Goal: Browse casually

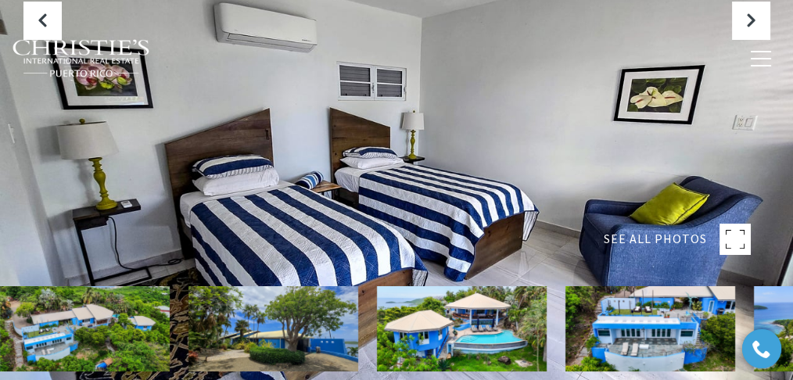
drag, startPoint x: 376, startPoint y: 218, endPoint x: 400, endPoint y: 214, distance: 24.5
click at [376, 218] on div at bounding box center [396, 190] width 793 height 380
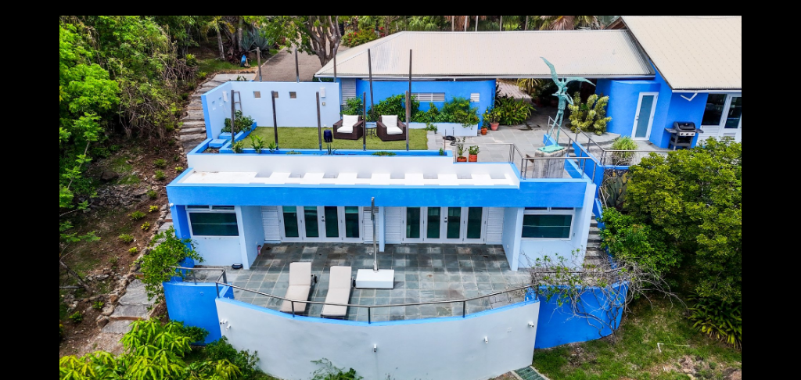
scroll to position [626, 0]
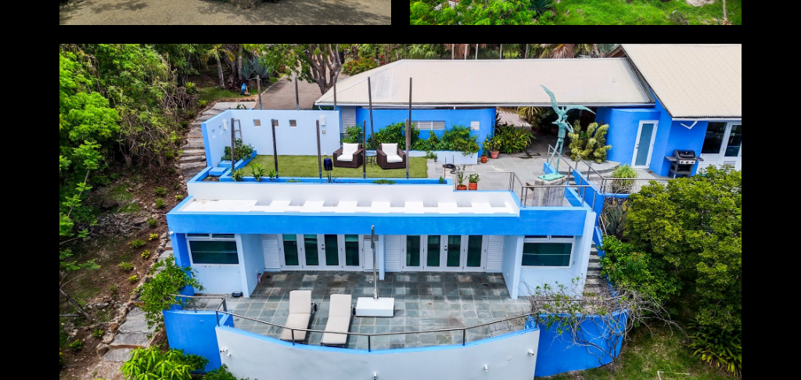
click at [428, 233] on div at bounding box center [400, 235] width 682 height 382
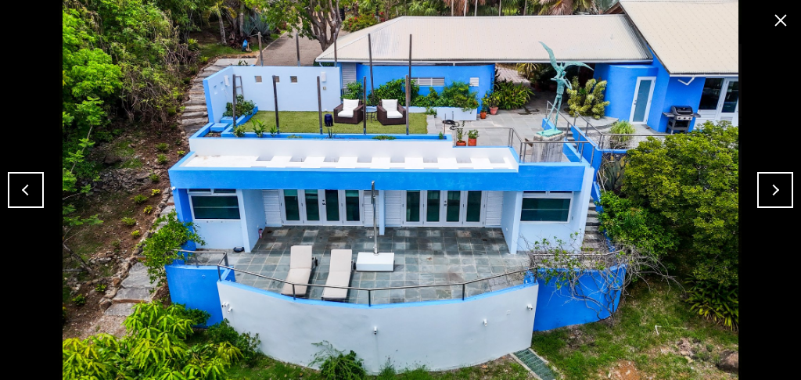
click at [772, 183] on button "Next" at bounding box center [775, 190] width 36 height 36
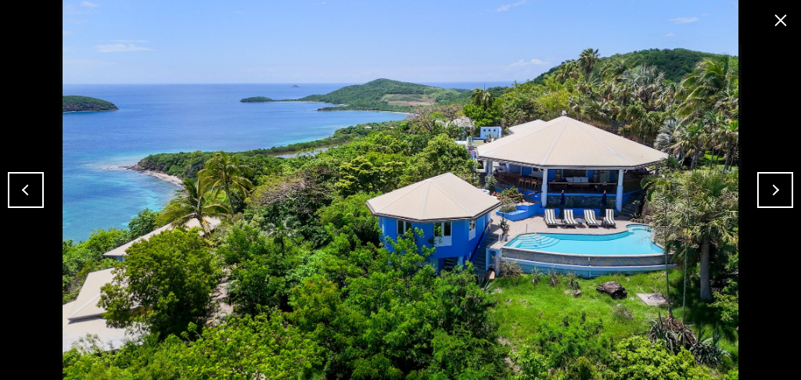
click at [772, 183] on button "Next" at bounding box center [775, 190] width 36 height 36
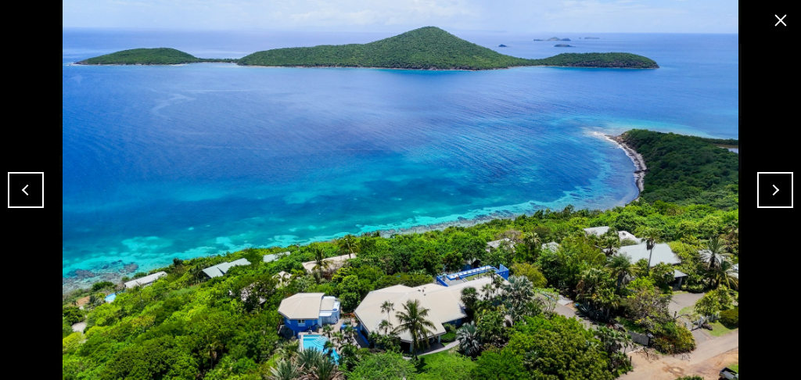
click at [25, 193] on button "Previous" at bounding box center [26, 190] width 36 height 36
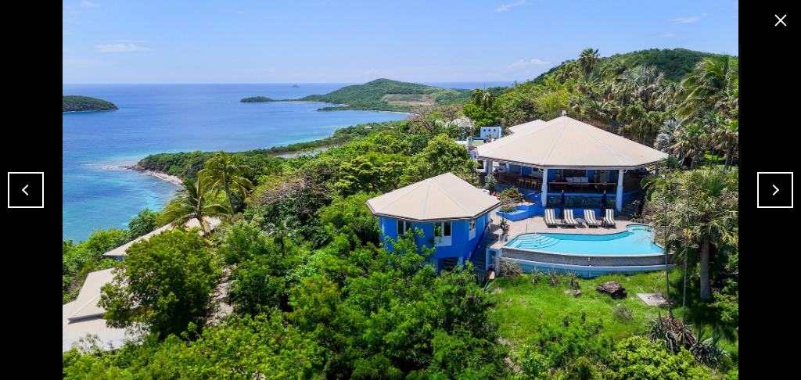
click at [764, 187] on button "Next" at bounding box center [775, 190] width 36 height 36
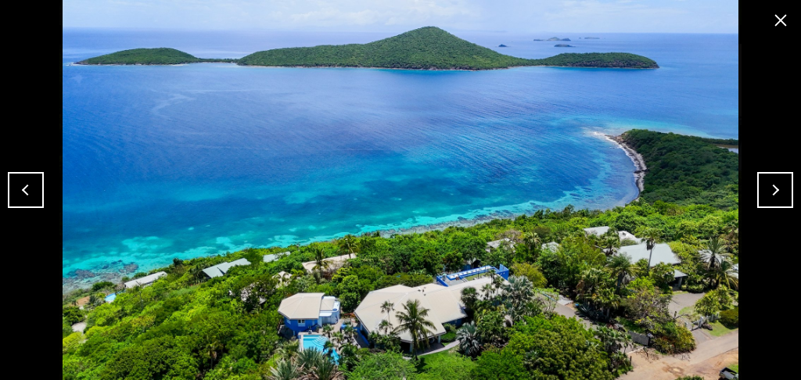
click at [763, 192] on button "Next" at bounding box center [775, 190] width 36 height 36
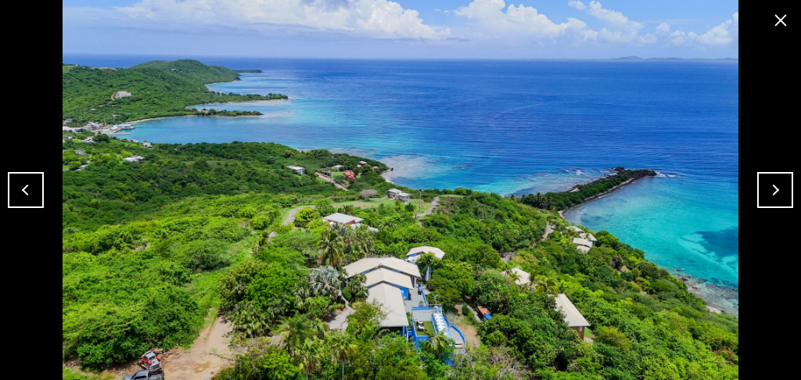
click at [763, 192] on button "Next" at bounding box center [775, 190] width 36 height 36
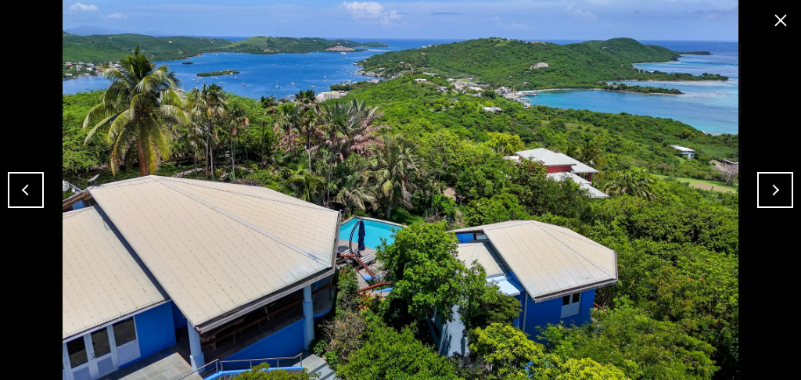
click at [763, 192] on button "Next" at bounding box center [775, 190] width 36 height 36
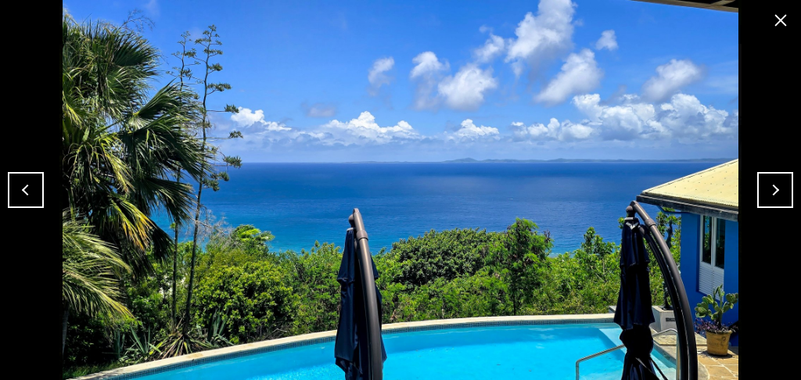
click at [763, 192] on button "Next" at bounding box center [775, 190] width 36 height 36
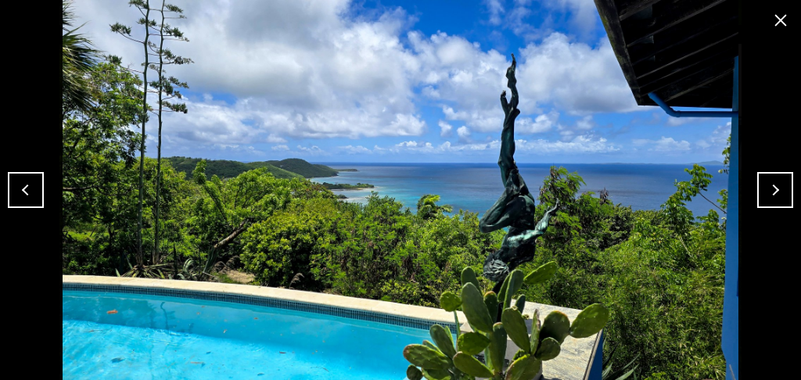
click at [763, 192] on button "Next" at bounding box center [775, 190] width 36 height 36
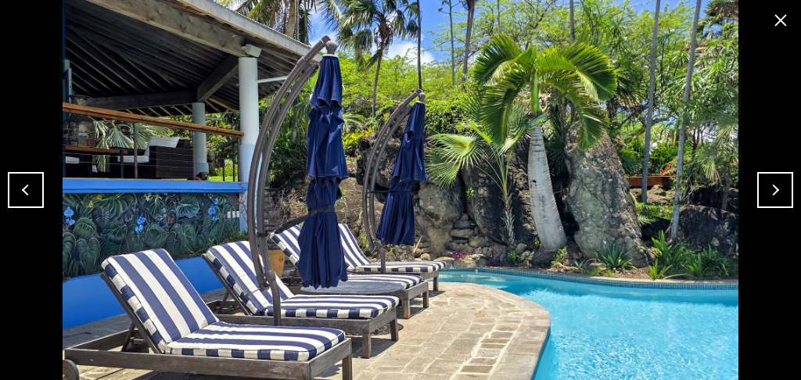
click at [763, 192] on button "Next" at bounding box center [775, 190] width 36 height 36
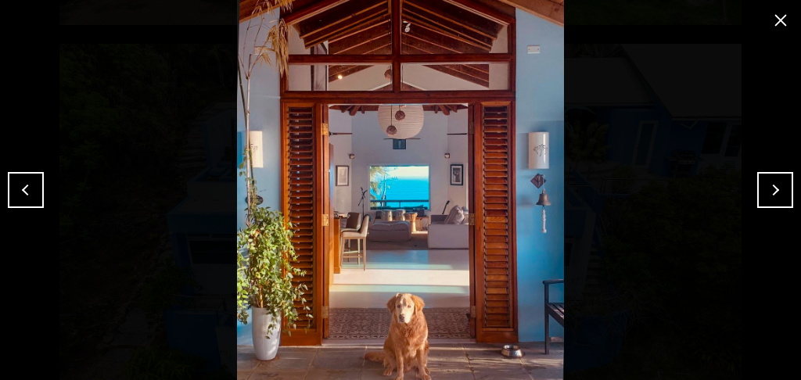
click at [764, 189] on button "Next" at bounding box center [775, 190] width 36 height 36
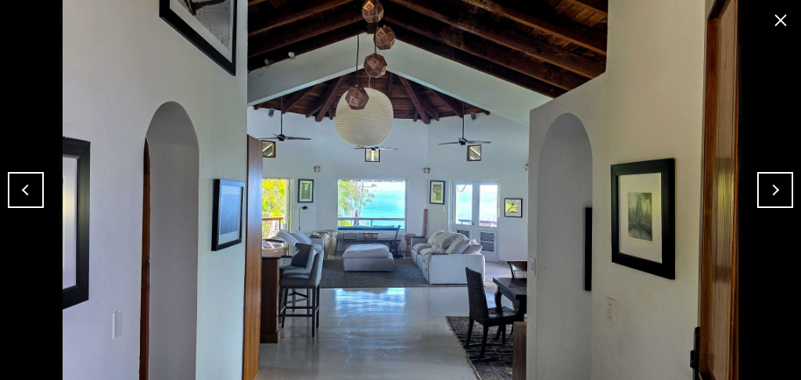
click at [764, 189] on button "Next" at bounding box center [775, 190] width 36 height 36
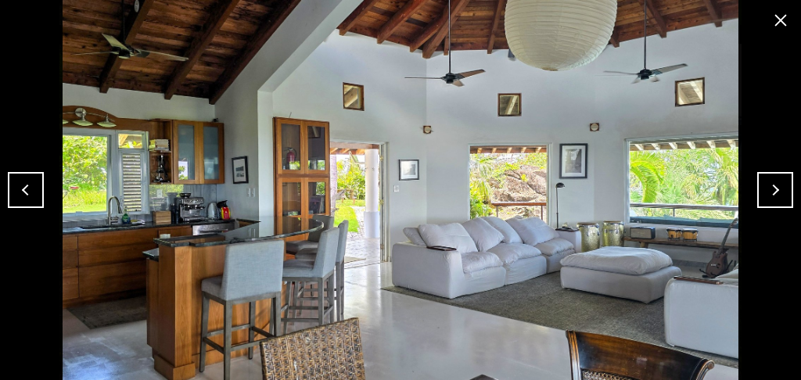
click at [764, 189] on button "Next" at bounding box center [775, 190] width 36 height 36
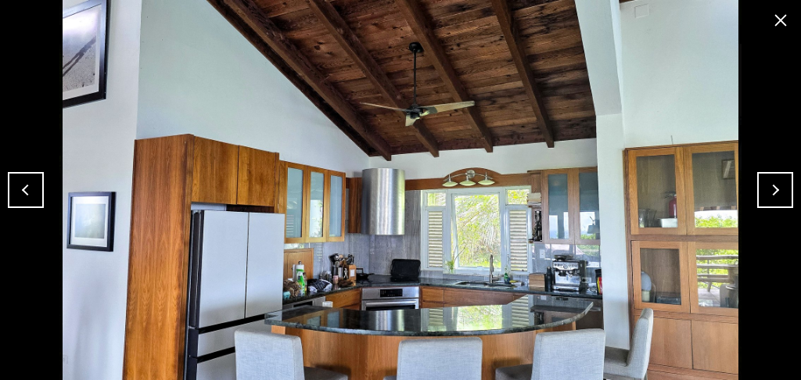
click at [764, 189] on button "Next" at bounding box center [775, 190] width 36 height 36
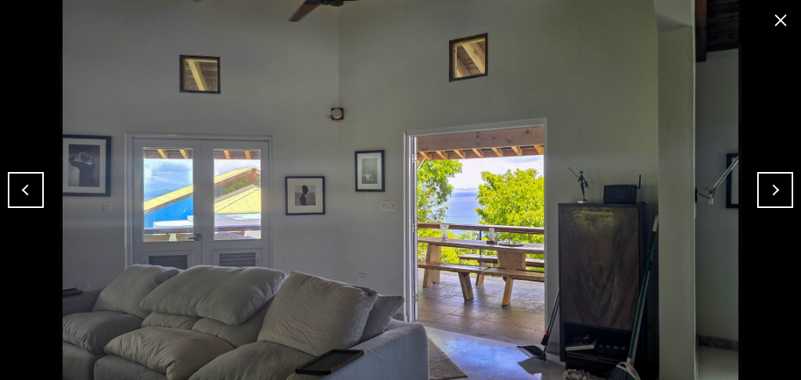
click at [764, 189] on button "Next" at bounding box center [775, 190] width 36 height 36
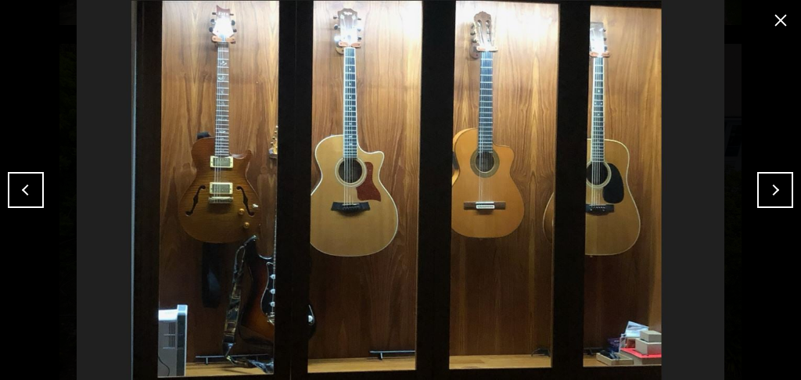
click at [766, 189] on button "Next" at bounding box center [775, 190] width 36 height 36
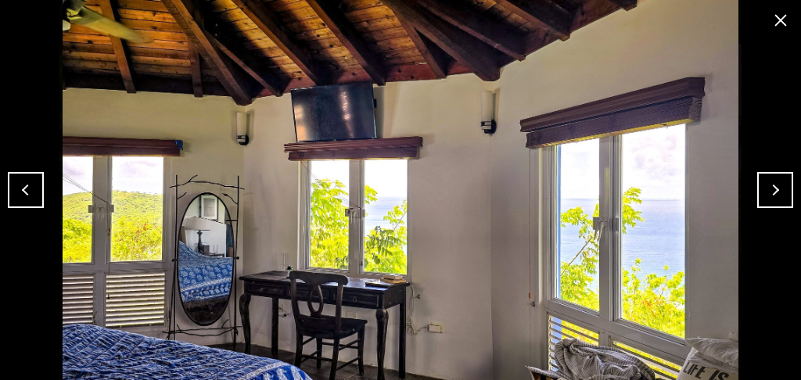
click at [766, 189] on button "Next" at bounding box center [775, 190] width 36 height 36
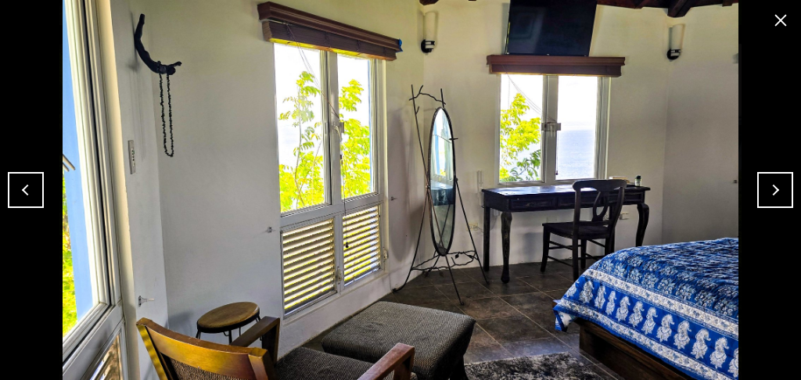
click at [766, 189] on button "Next" at bounding box center [775, 190] width 36 height 36
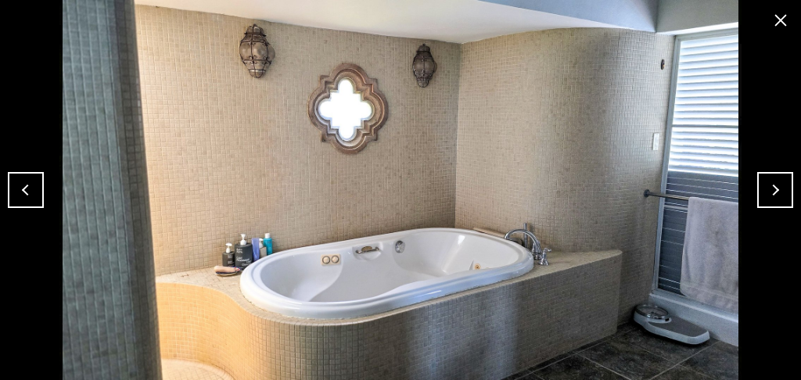
click at [34, 192] on button "Previous" at bounding box center [26, 190] width 36 height 36
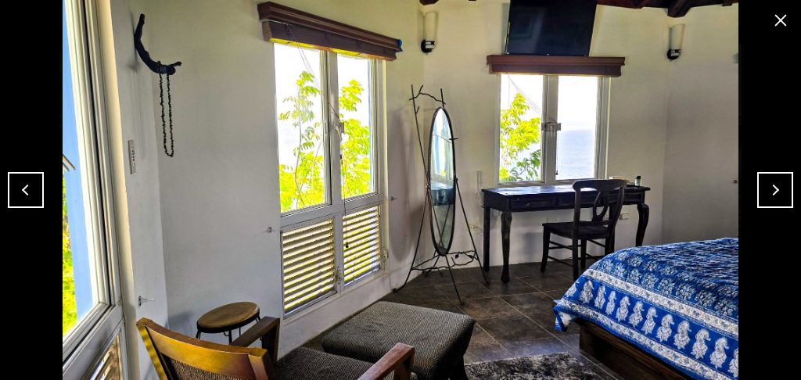
click at [776, 196] on button "Next" at bounding box center [775, 190] width 36 height 36
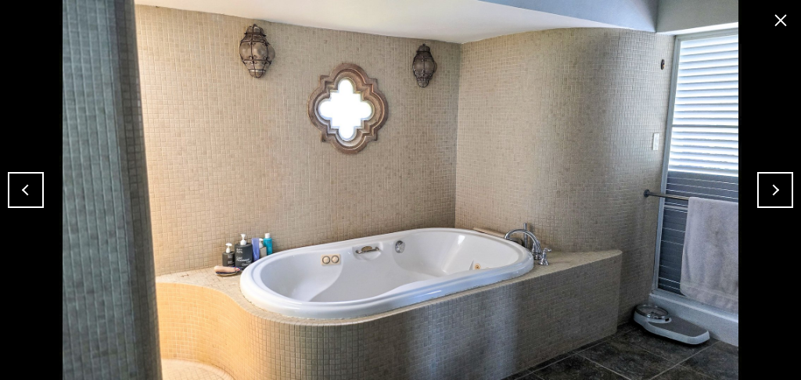
click at [776, 196] on button "Next" at bounding box center [775, 190] width 36 height 36
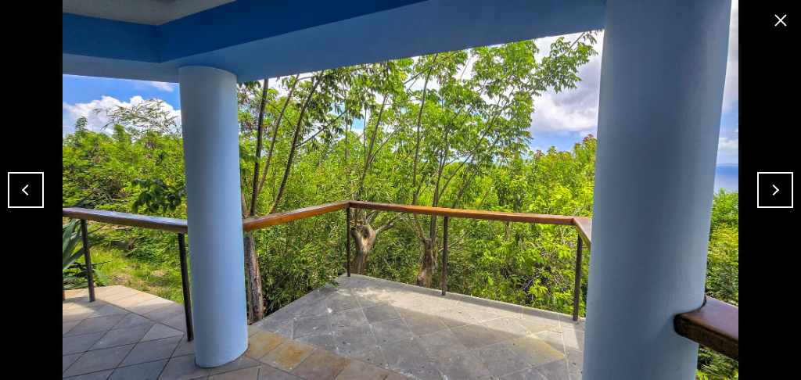
click at [776, 196] on button "Next" at bounding box center [775, 190] width 36 height 36
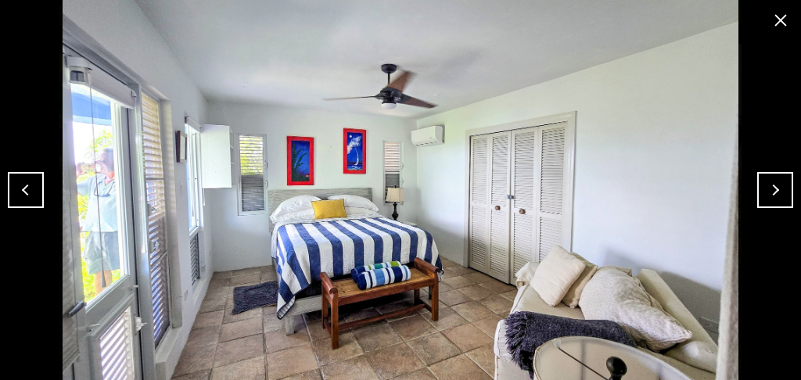
click at [792, 196] on button "Next" at bounding box center [775, 190] width 36 height 36
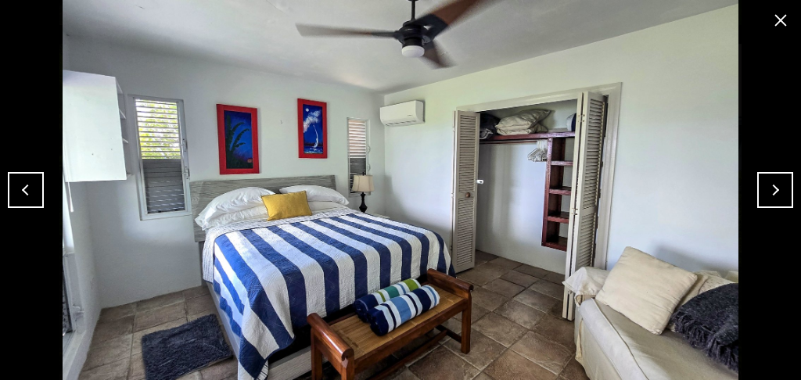
click at [792, 187] on button "Next" at bounding box center [775, 190] width 36 height 36
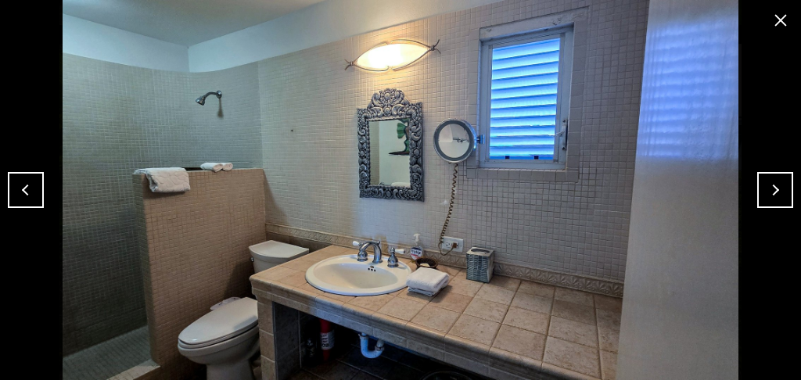
click at [783, 183] on button "Next" at bounding box center [775, 190] width 36 height 36
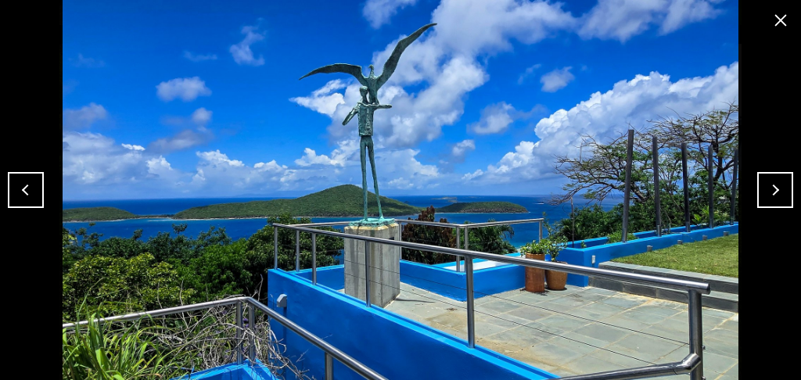
click at [782, 182] on button "Next" at bounding box center [775, 190] width 36 height 36
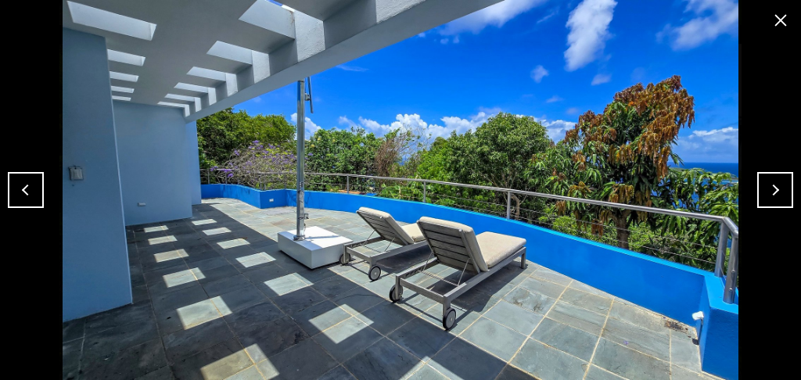
click at [782, 182] on button "Next" at bounding box center [775, 190] width 36 height 36
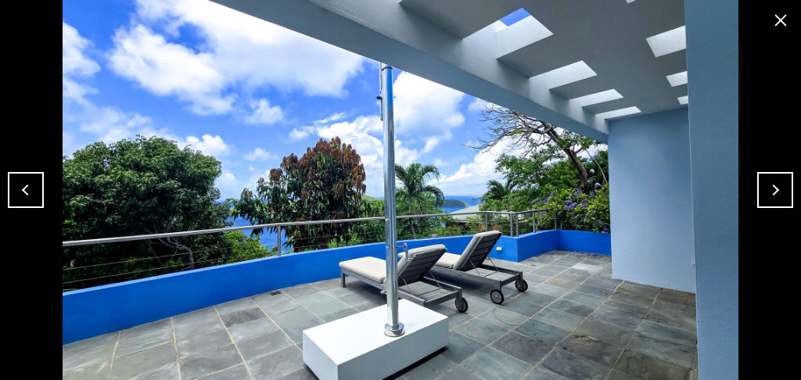
click at [782, 182] on button "Next" at bounding box center [775, 190] width 36 height 36
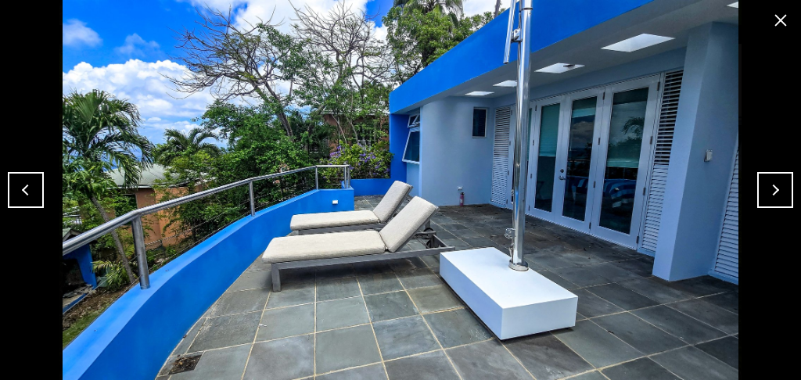
click at [782, 182] on button "Next" at bounding box center [775, 190] width 36 height 36
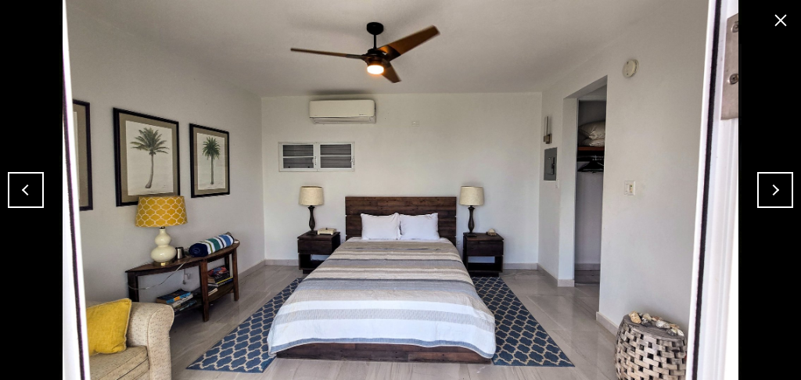
click at [770, 179] on button "Next" at bounding box center [775, 190] width 36 height 36
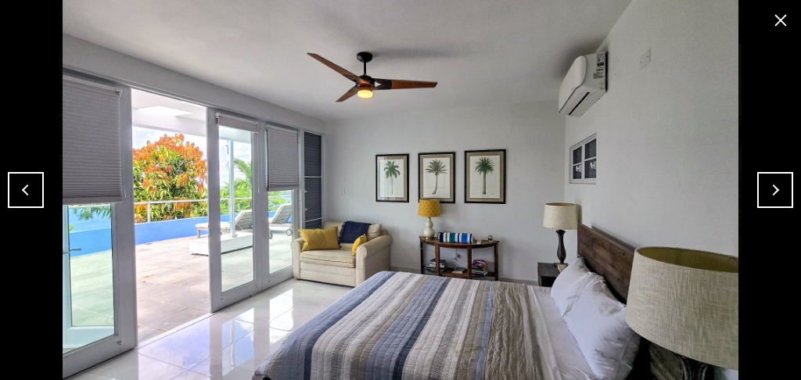
click at [775, 188] on button "Next" at bounding box center [775, 190] width 36 height 36
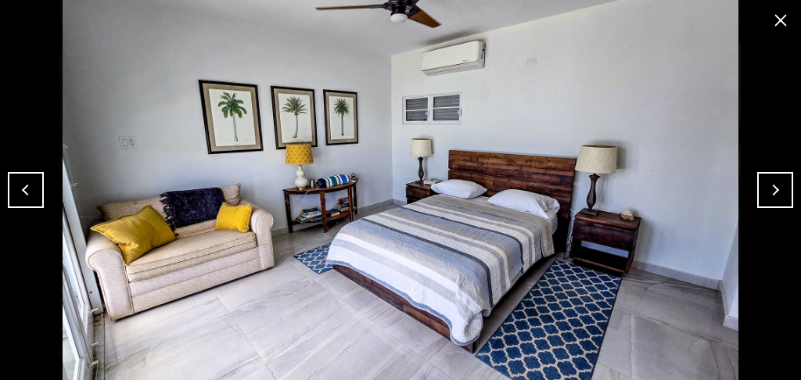
click at [772, 194] on button "Next" at bounding box center [775, 190] width 36 height 36
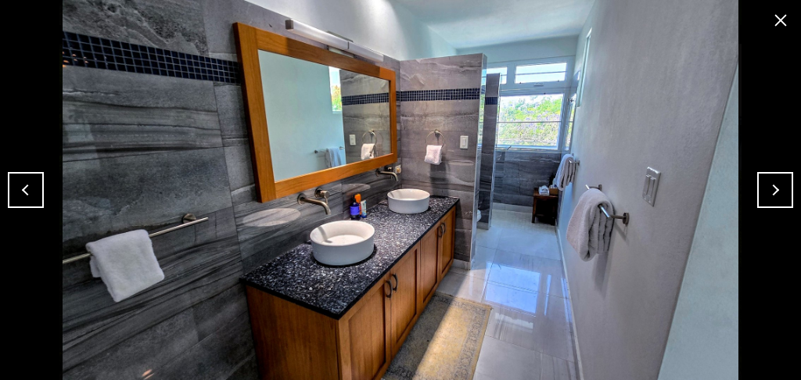
click at [771, 192] on button "Next" at bounding box center [775, 190] width 36 height 36
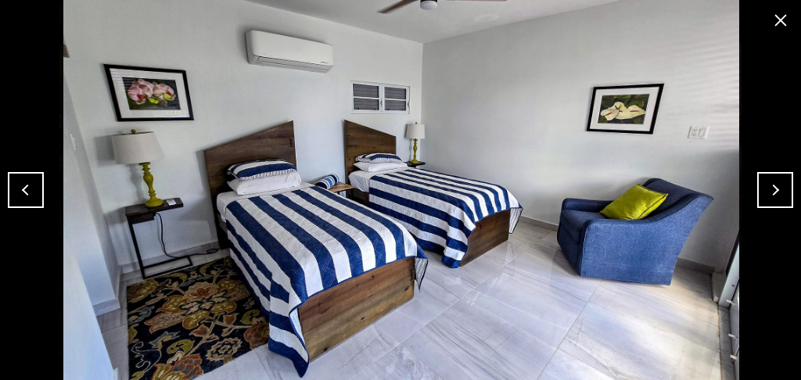
click at [748, 182] on img at bounding box center [401, 190] width 723 height 380
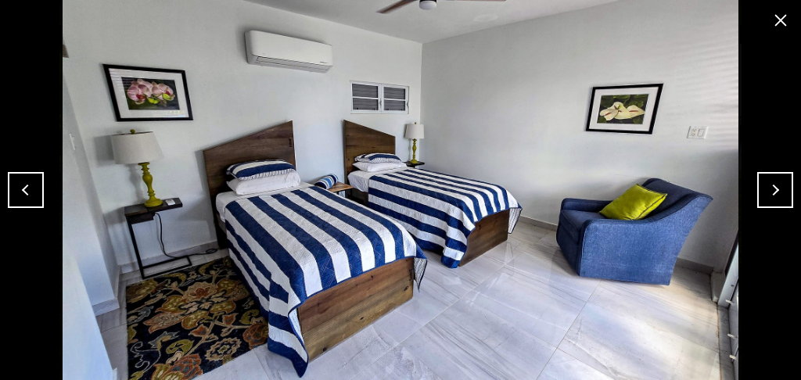
click at [754, 185] on img at bounding box center [400, 190] width 723 height 380
click at [764, 189] on button "Next" at bounding box center [775, 190] width 36 height 36
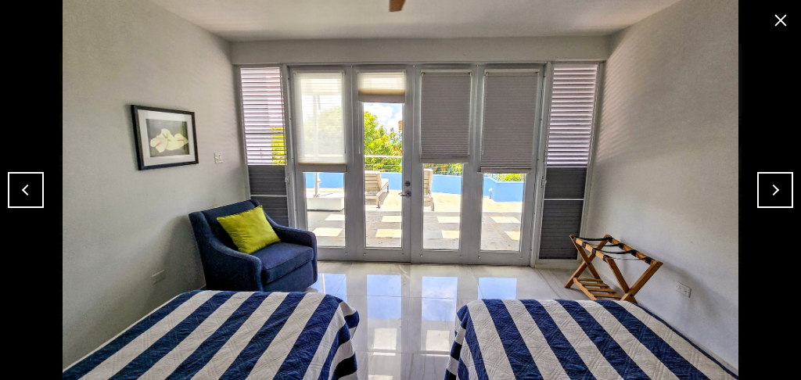
click at [768, 189] on button "Next" at bounding box center [775, 190] width 36 height 36
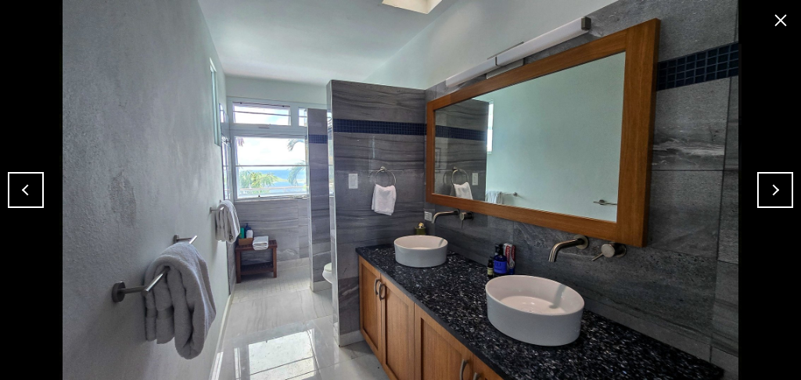
click at [784, 27] on button "close modal" at bounding box center [780, 20] width 25 height 25
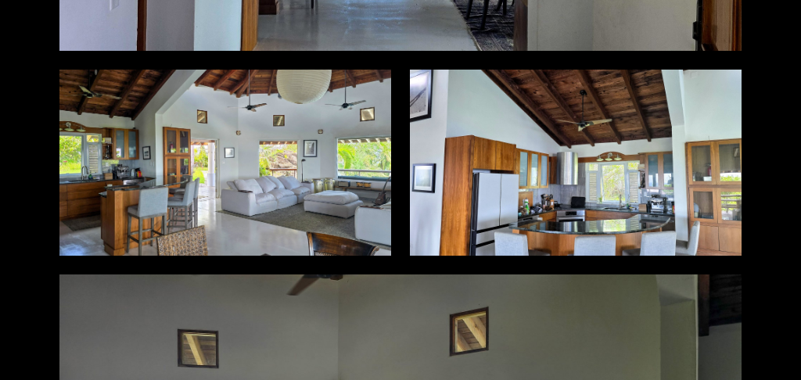
scroll to position [2765, 0]
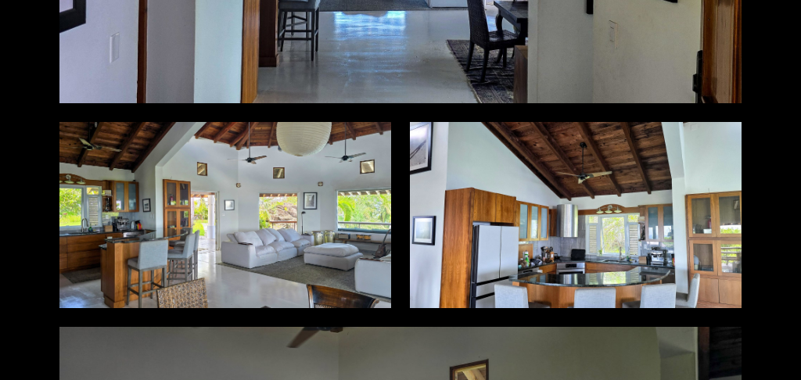
click at [315, 187] on div at bounding box center [225, 214] width 332 height 185
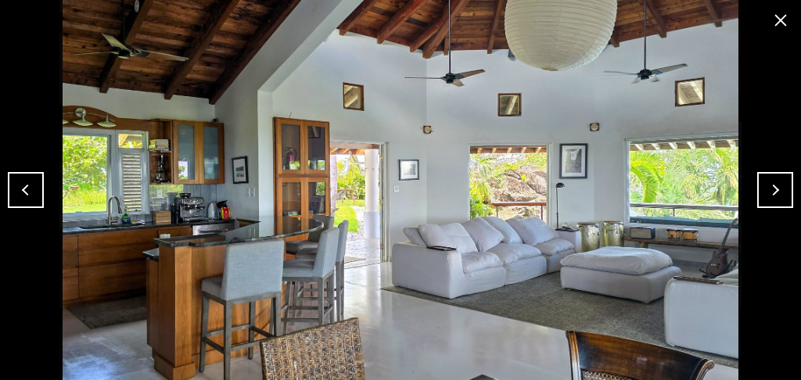
click at [789, 19] on button "close modal" at bounding box center [780, 20] width 25 height 25
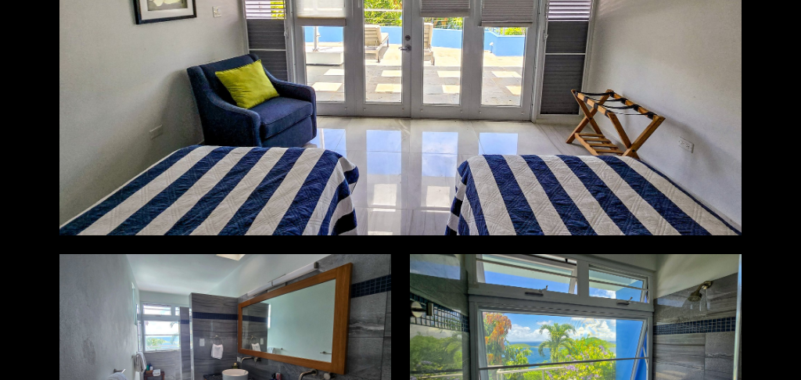
scroll to position [6729, 0]
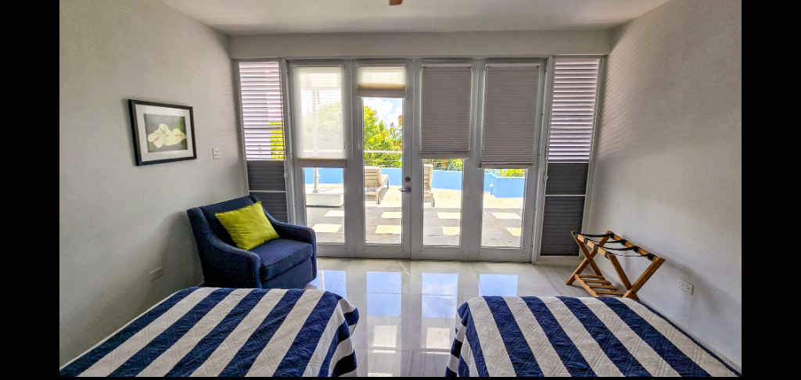
click at [400, 232] on div at bounding box center [400, 186] width 682 height 382
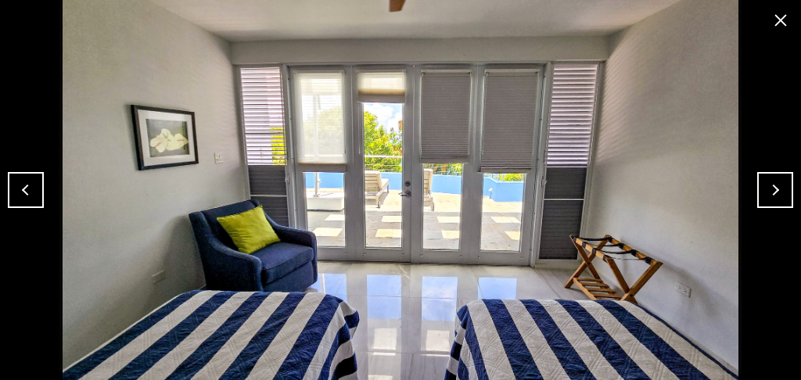
click at [775, 14] on button "close modal" at bounding box center [780, 20] width 25 height 25
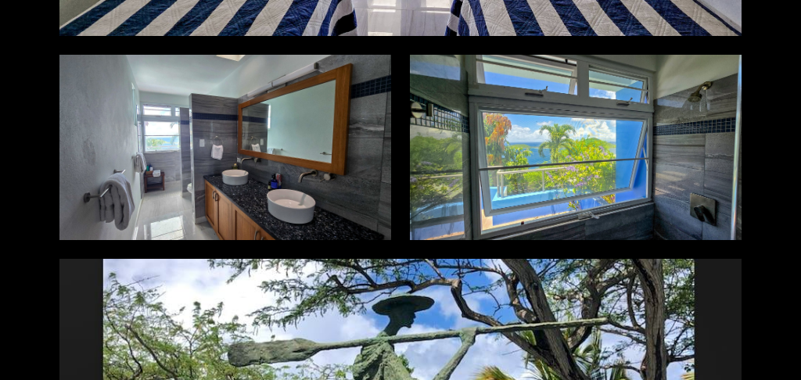
scroll to position [7042, 0]
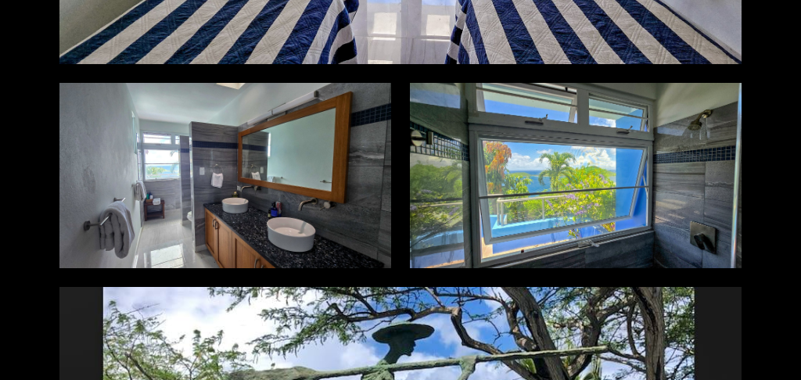
click at [305, 141] on div at bounding box center [225, 175] width 332 height 185
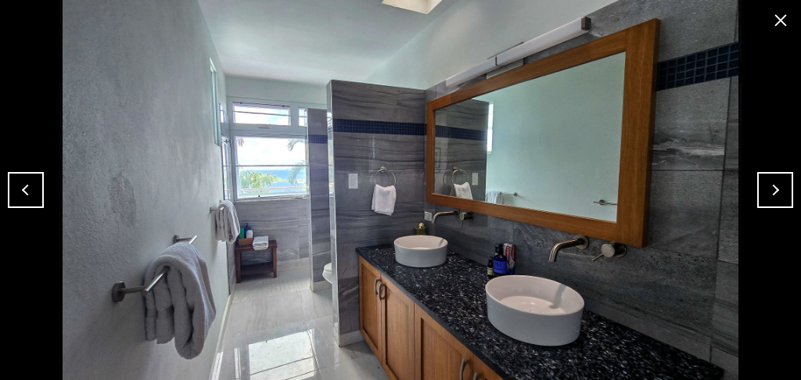
click at [780, 29] on button "close modal" at bounding box center [780, 20] width 25 height 25
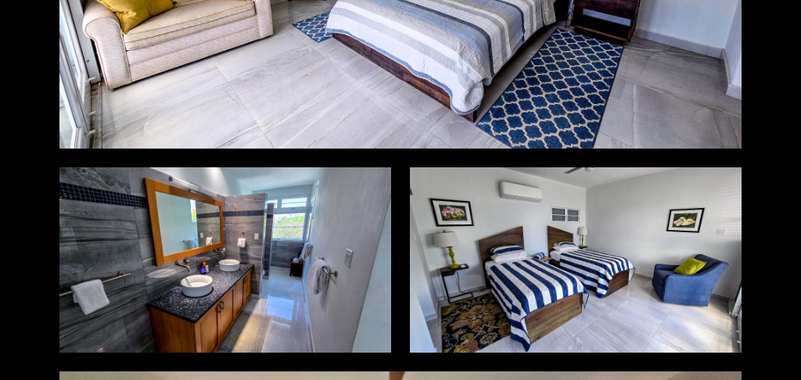
scroll to position [6352, 0]
click at [624, 237] on div at bounding box center [576, 259] width 332 height 185
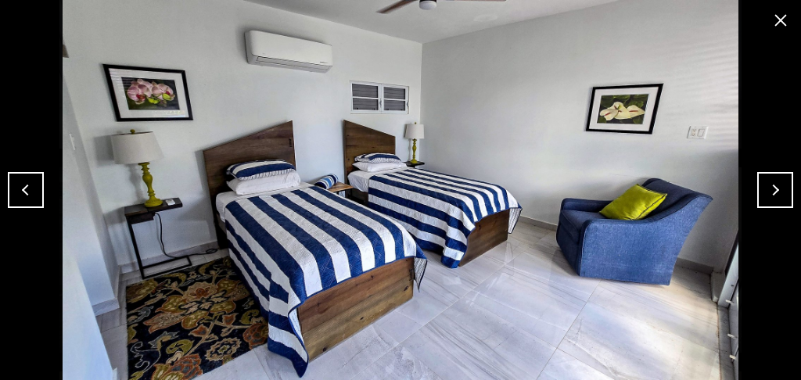
click at [778, 11] on button "close modal" at bounding box center [780, 20] width 25 height 25
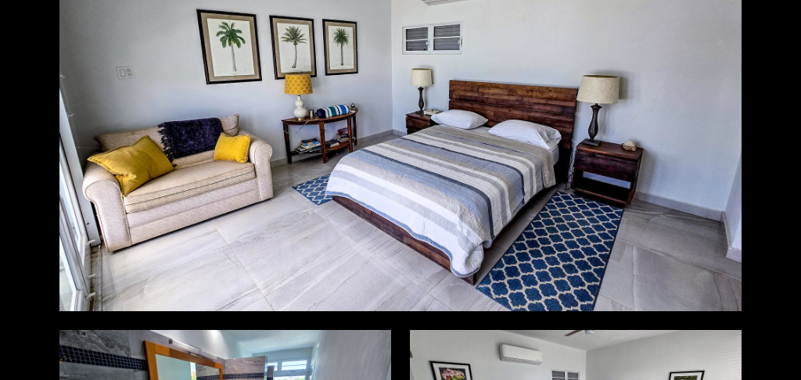
scroll to position [6196, 0]
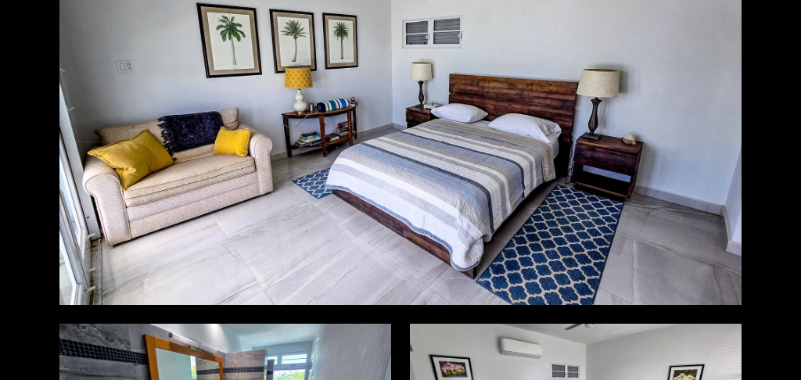
click at [441, 195] on div at bounding box center [400, 114] width 682 height 382
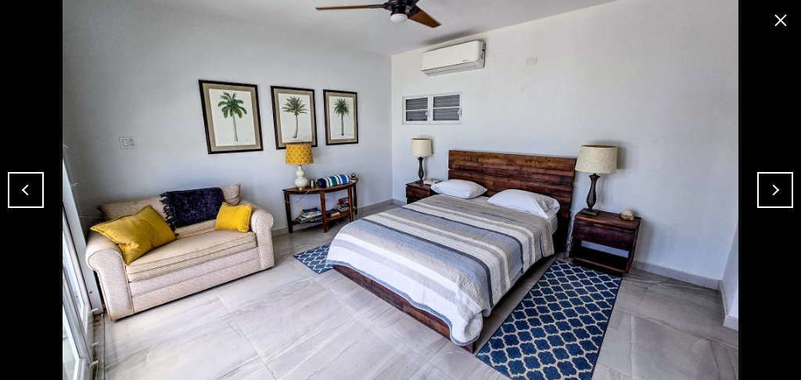
click at [23, 184] on button "Previous" at bounding box center [26, 190] width 36 height 36
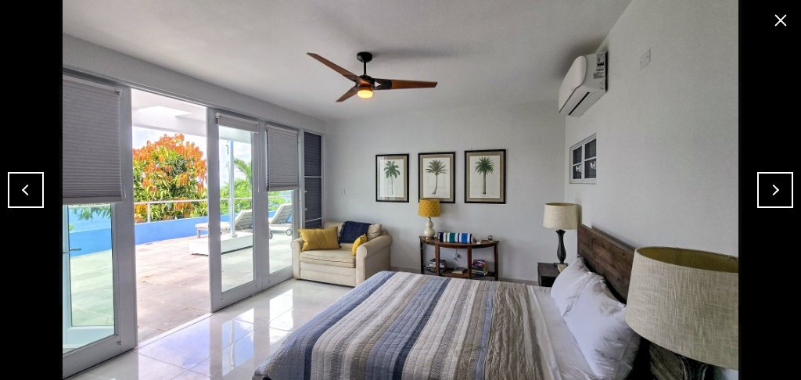
click at [780, 16] on button "close modal" at bounding box center [780, 20] width 25 height 25
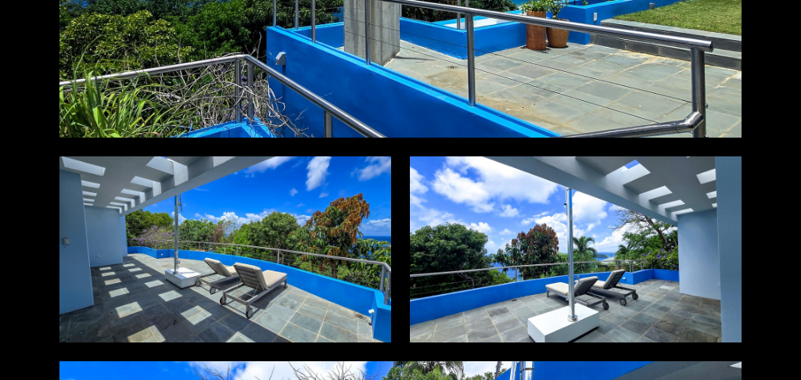
scroll to position [5153, 0]
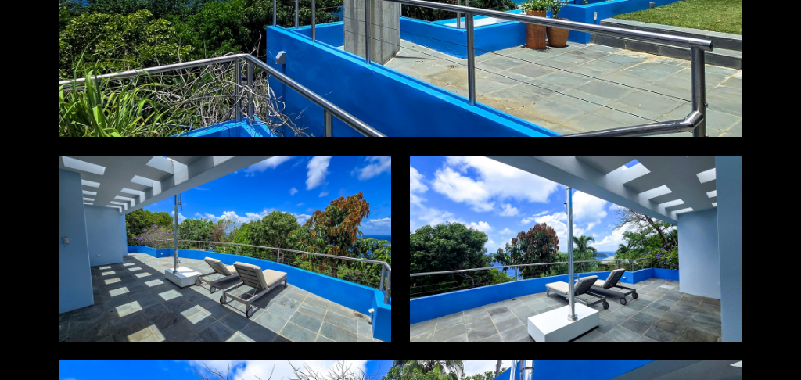
click at [336, 237] on div at bounding box center [225, 248] width 332 height 185
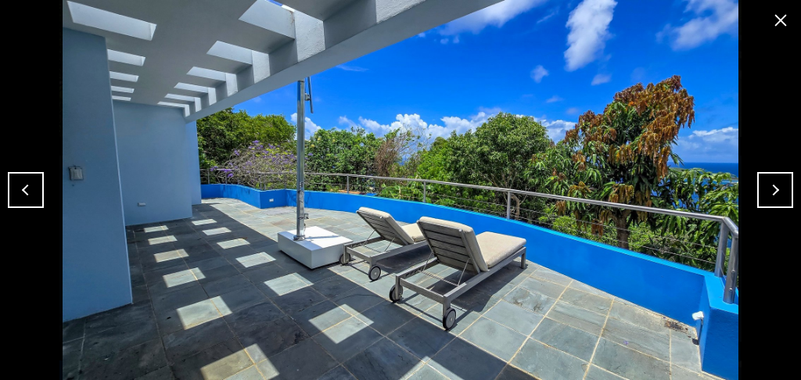
click at [772, 11] on button "close modal" at bounding box center [780, 20] width 25 height 25
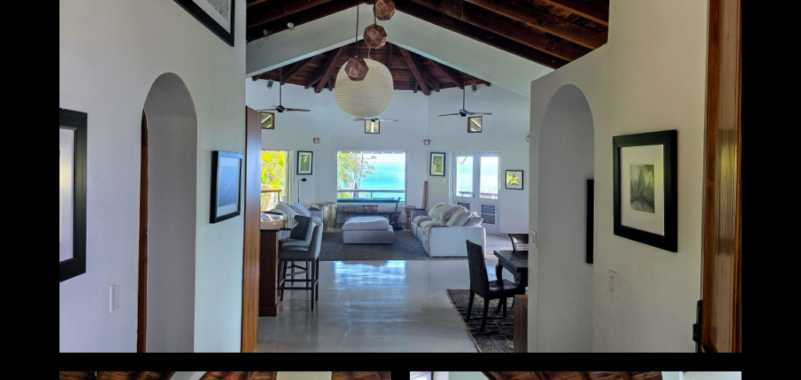
scroll to position [2440, 0]
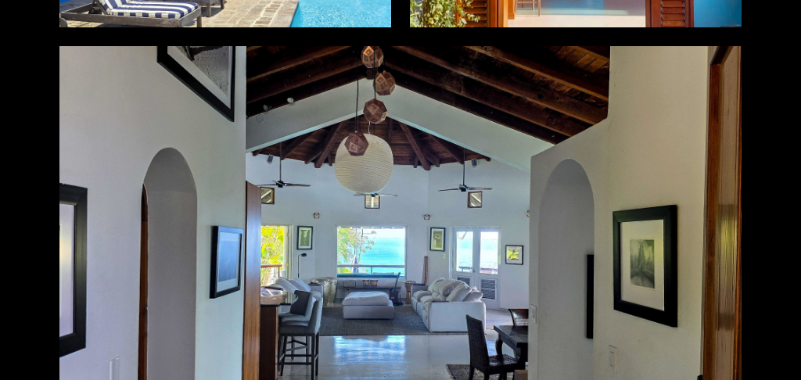
click at [584, 247] on div at bounding box center [400, 237] width 682 height 382
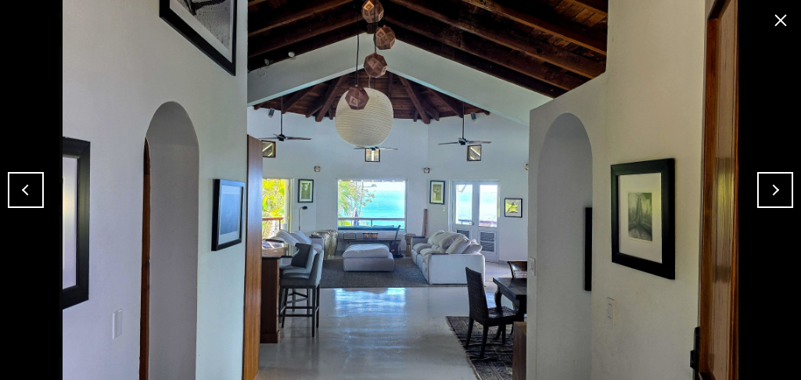
click at [779, 24] on button "close modal" at bounding box center [780, 20] width 25 height 25
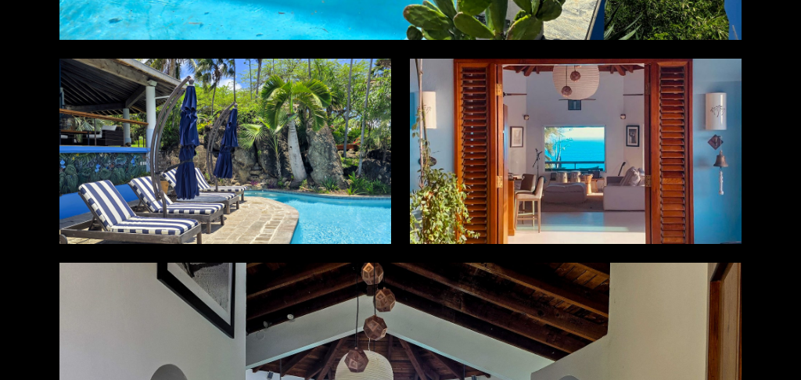
scroll to position [2231, 0]
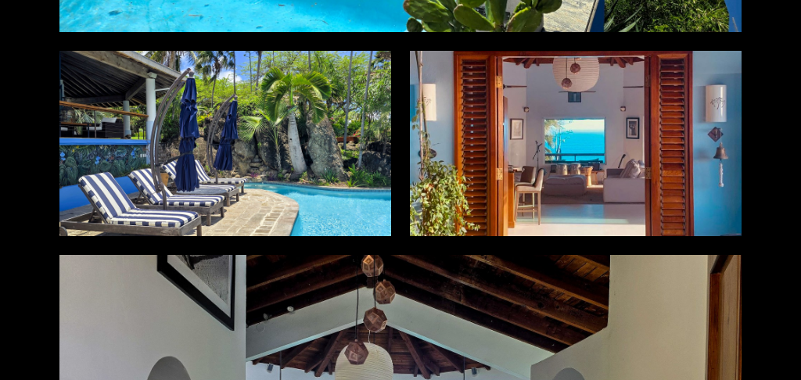
click at [261, 177] on div at bounding box center [225, 143] width 332 height 185
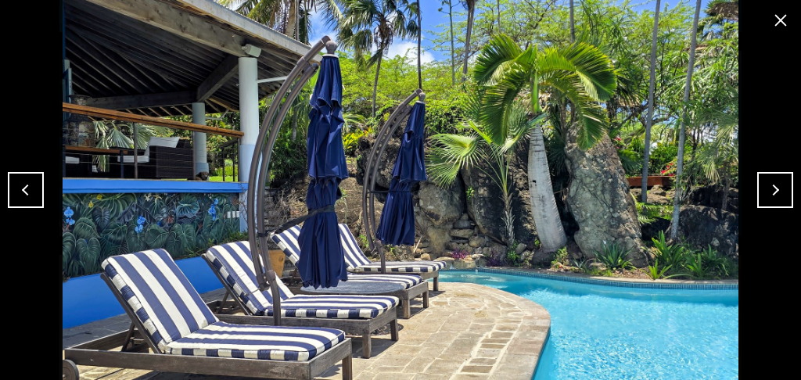
drag, startPoint x: 771, startPoint y: 24, endPoint x: 770, endPoint y: 34, distance: 10.2
click at [771, 24] on button "close modal" at bounding box center [780, 20] width 25 height 25
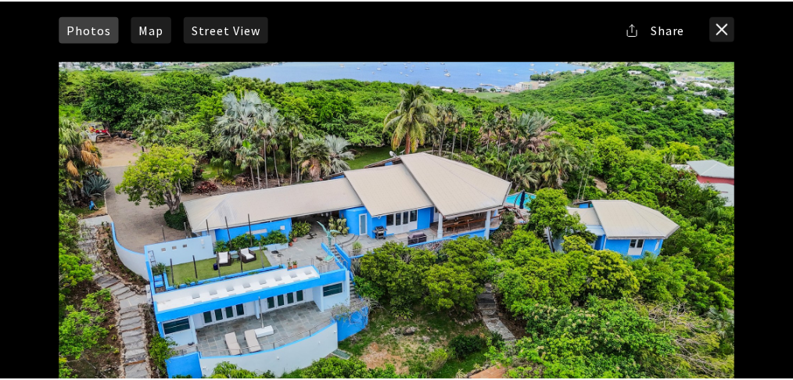
scroll to position [0, 0]
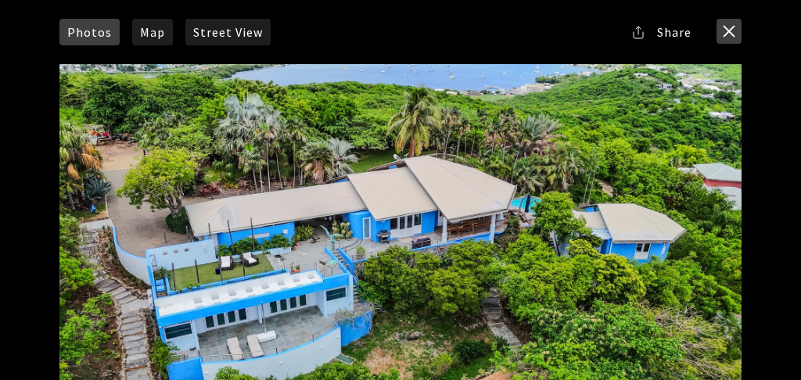
click at [739, 26] on button "close modal" at bounding box center [729, 31] width 25 height 25
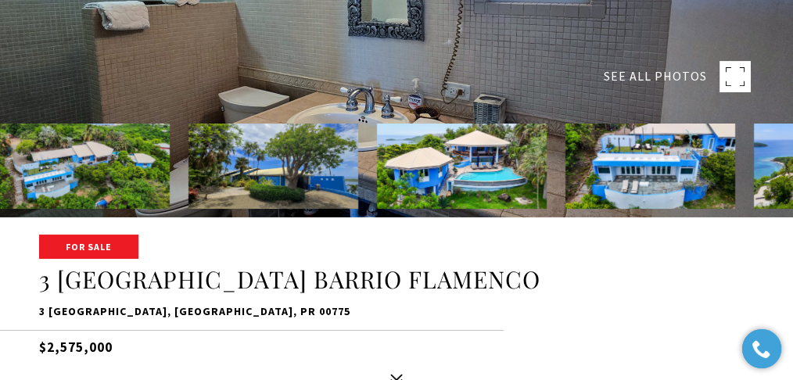
scroll to position [417, 0]
